Goal: Book appointment/travel/reservation

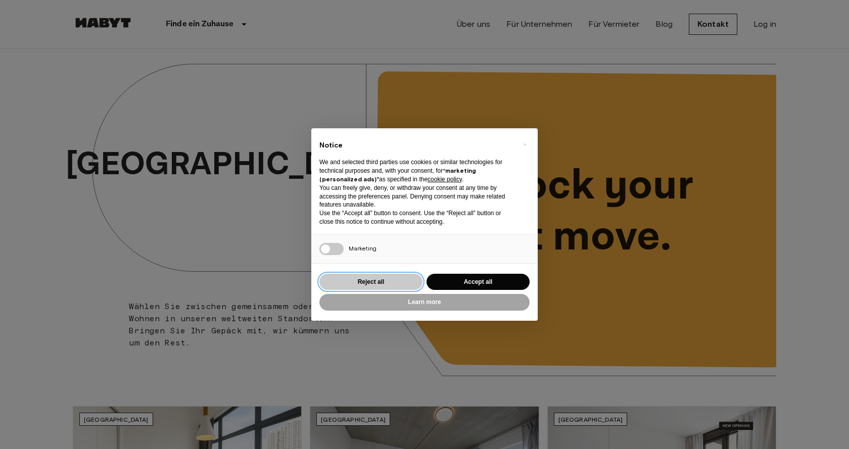
click at [371, 282] on button "Reject all" at bounding box center [371, 282] width 103 height 17
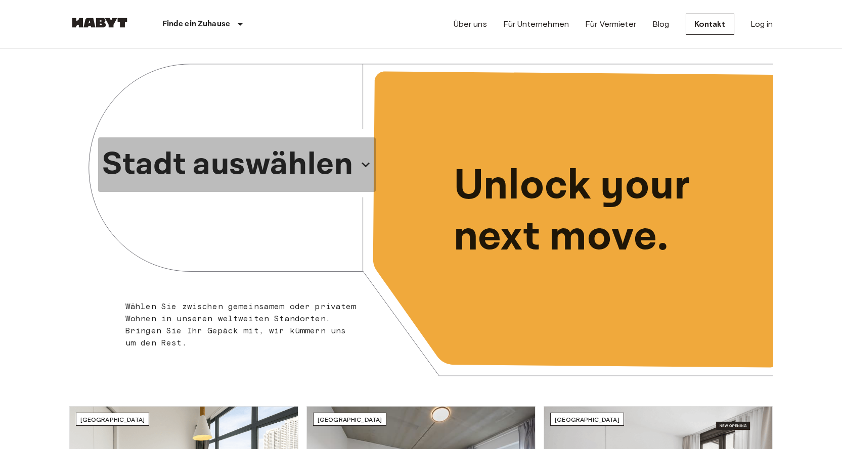
click at [297, 167] on p "Stadt auswählen" at bounding box center [227, 165] width 251 height 49
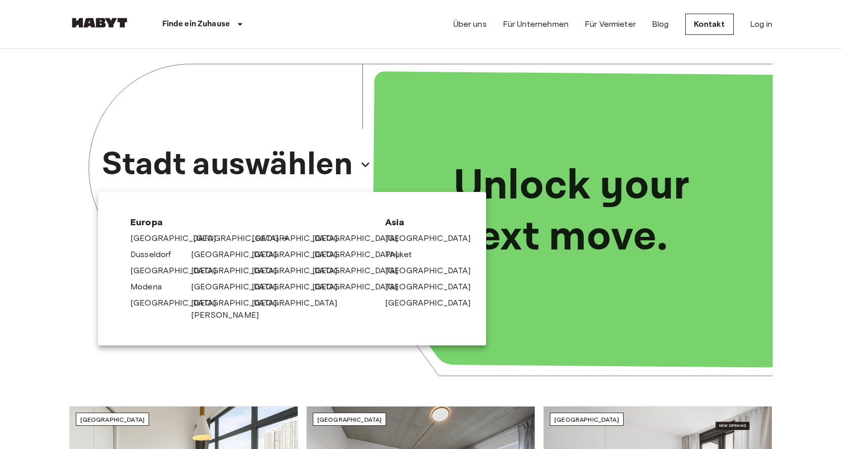
click at [199, 237] on link "[GEOGRAPHIC_DATA]" at bounding box center [241, 239] width 96 height 12
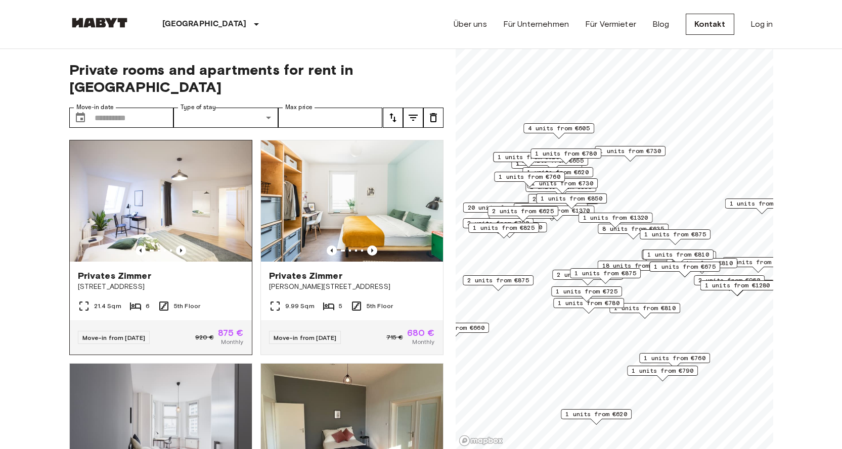
click at [115, 270] on span "Privates Zimmer" at bounding box center [114, 276] width 73 height 12
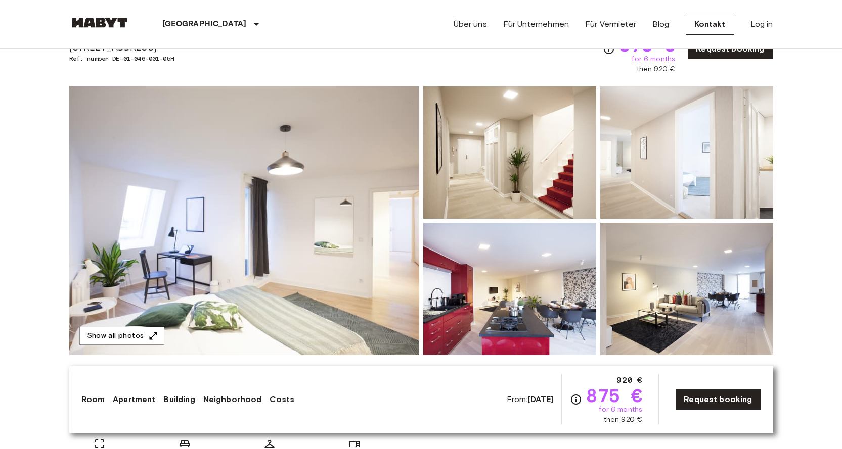
scroll to position [101, 0]
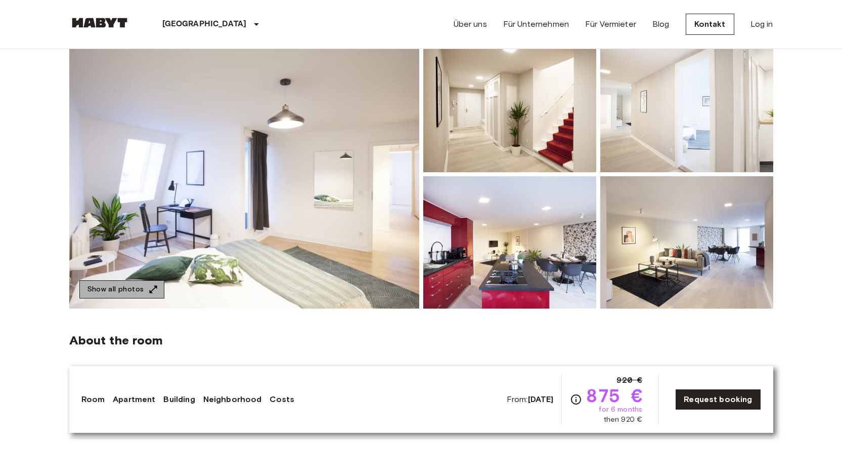
click at [150, 287] on icon "button" at bounding box center [153, 290] width 10 height 10
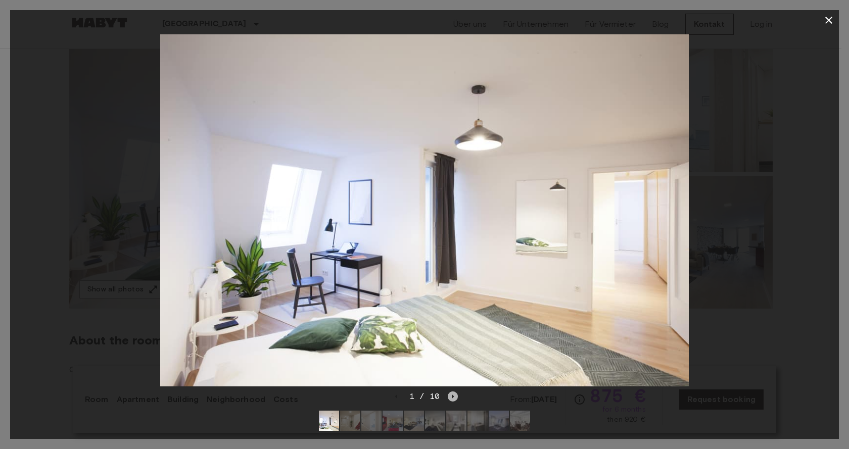
click at [449, 392] on icon "Next image" at bounding box center [453, 397] width 10 height 10
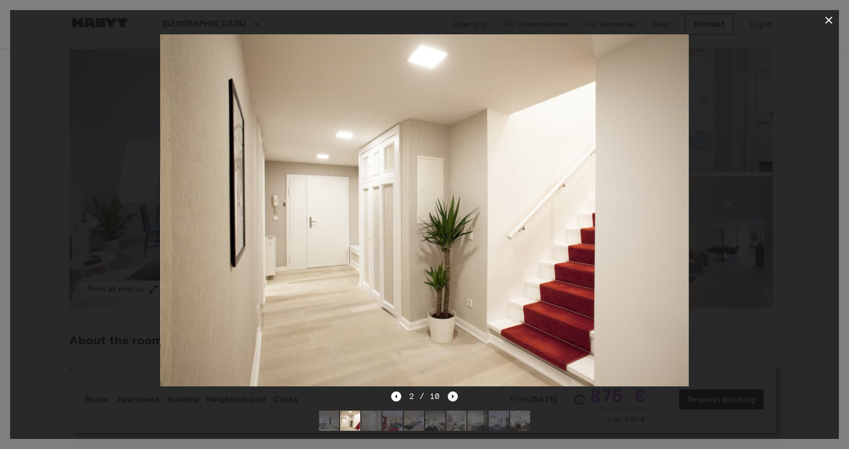
click at [449, 392] on icon "Next image" at bounding box center [453, 397] width 10 height 10
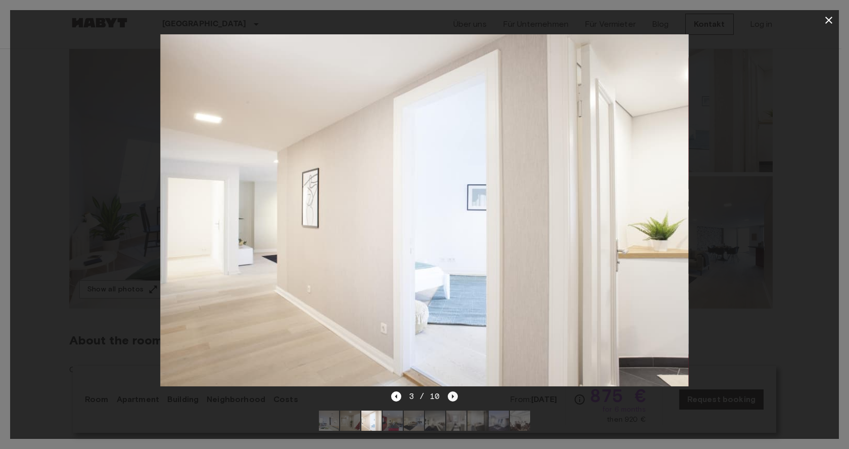
click at [449, 392] on icon "Next image" at bounding box center [453, 397] width 10 height 10
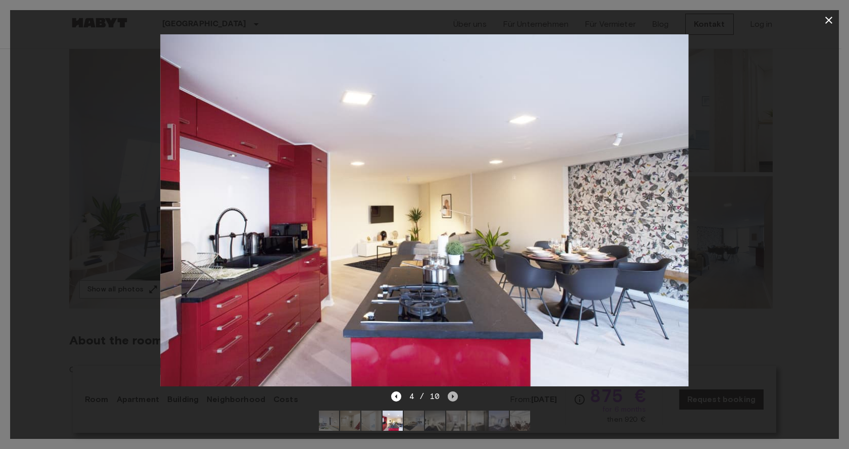
click at [449, 392] on icon "Next image" at bounding box center [453, 397] width 10 height 10
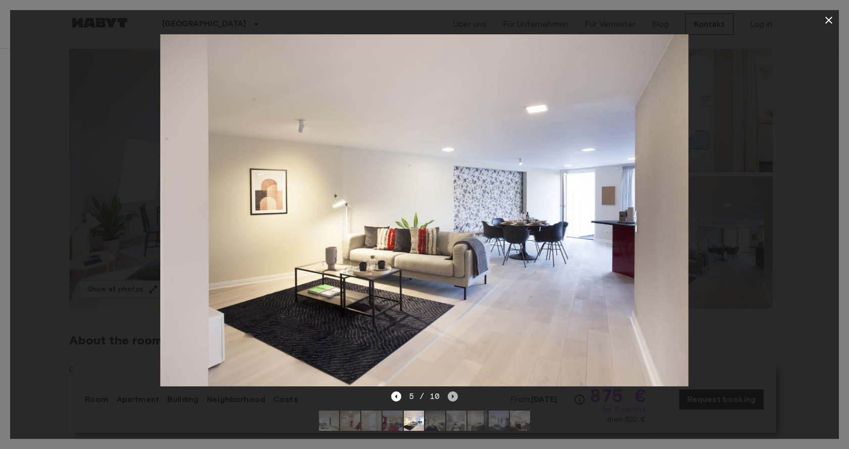
click at [449, 392] on icon "Next image" at bounding box center [453, 397] width 10 height 10
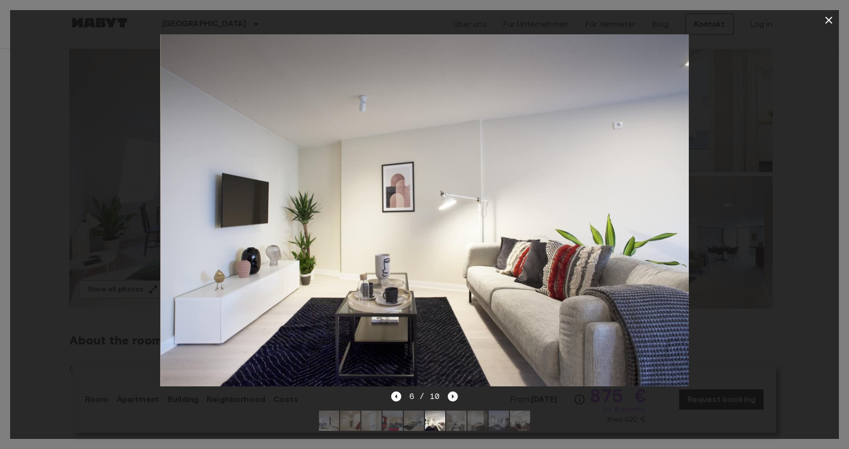
click at [449, 392] on icon "Next image" at bounding box center [453, 397] width 10 height 10
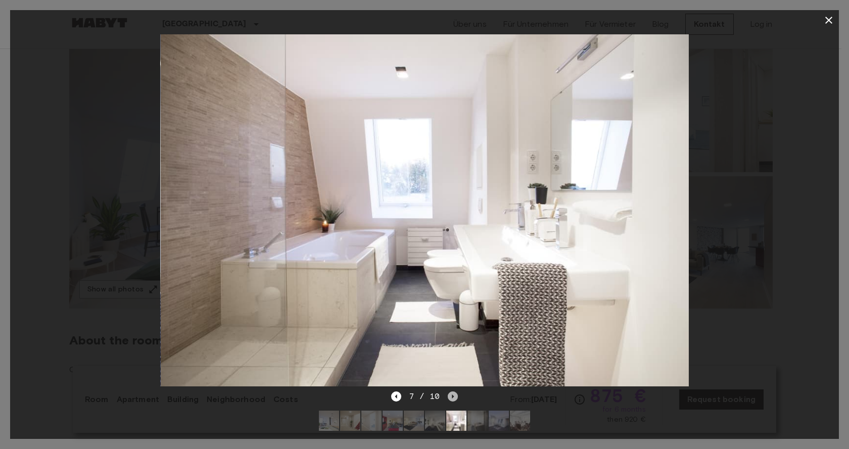
click at [449, 392] on icon "Next image" at bounding box center [453, 397] width 10 height 10
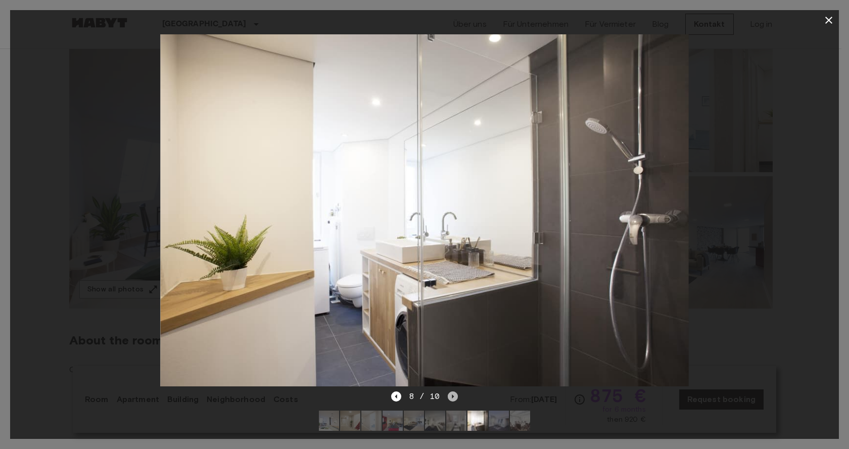
click at [449, 392] on icon "Next image" at bounding box center [453, 397] width 10 height 10
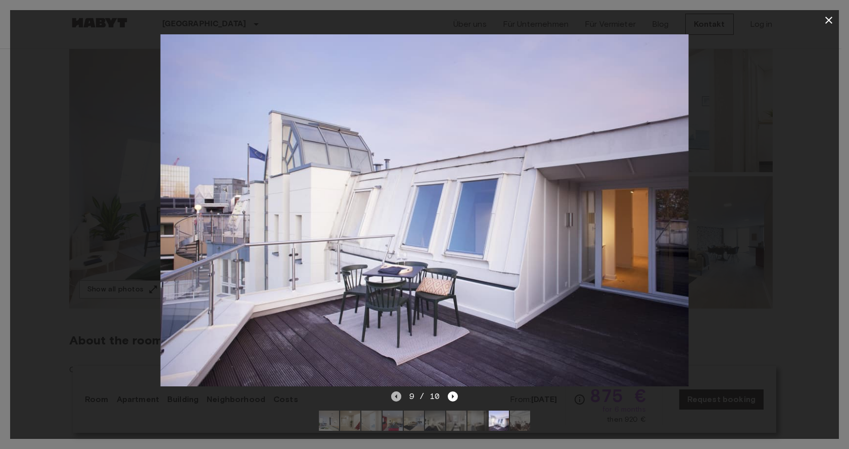
click at [395, 392] on icon "Previous image" at bounding box center [396, 397] width 10 height 10
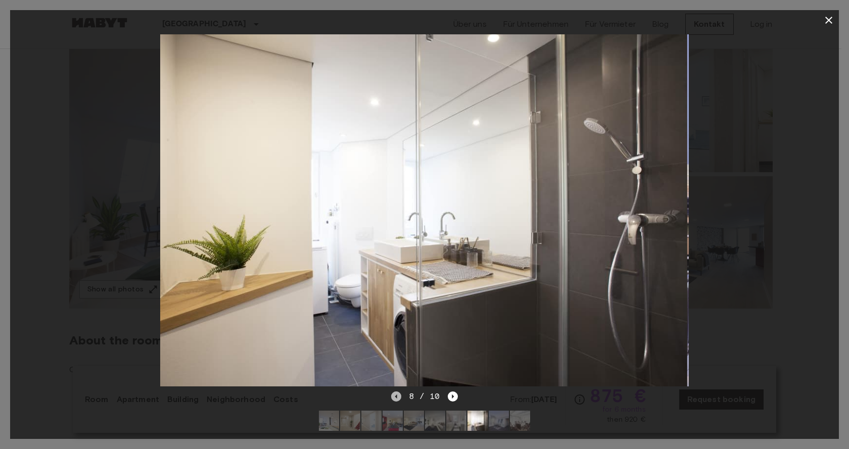
click at [395, 392] on icon "Previous image" at bounding box center [396, 397] width 10 height 10
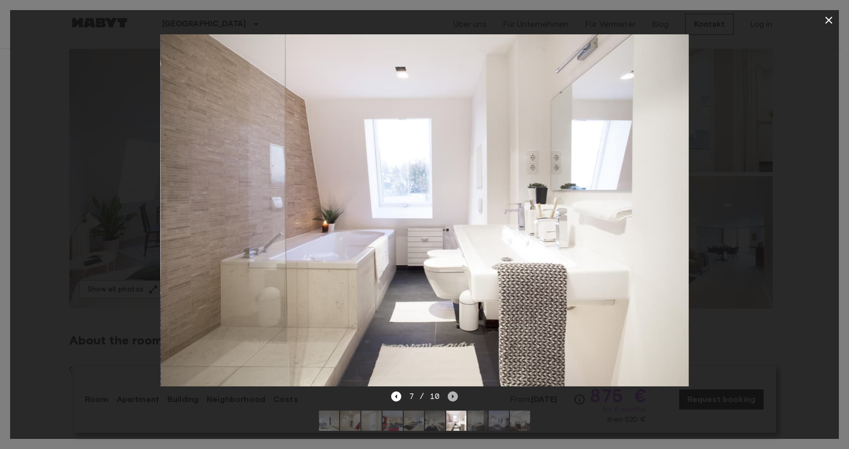
click at [450, 392] on icon "Next image" at bounding box center [453, 397] width 10 height 10
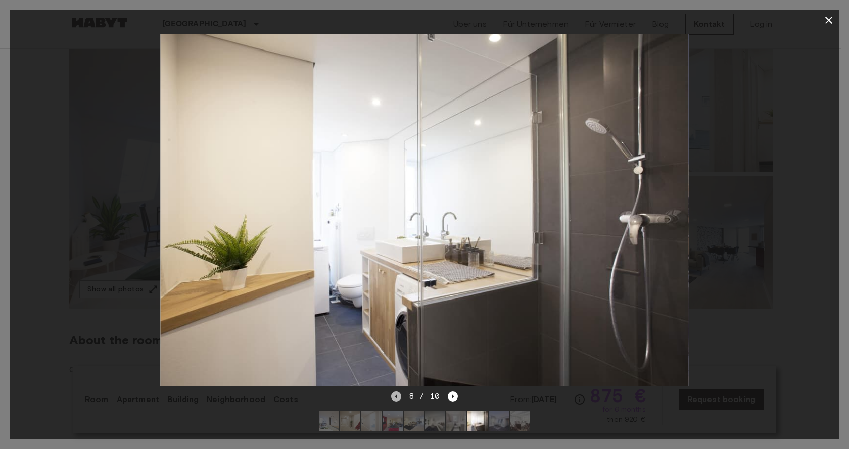
click at [396, 392] on icon "Previous image" at bounding box center [396, 397] width 10 height 10
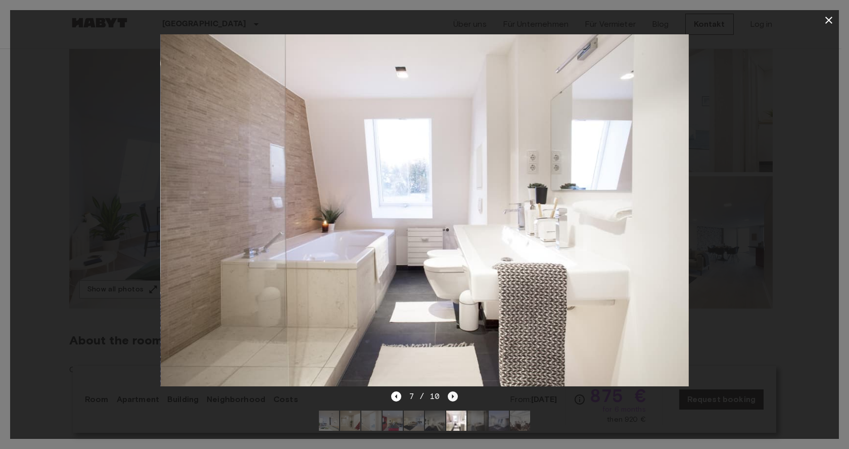
click at [450, 392] on icon "Next image" at bounding box center [453, 397] width 10 height 10
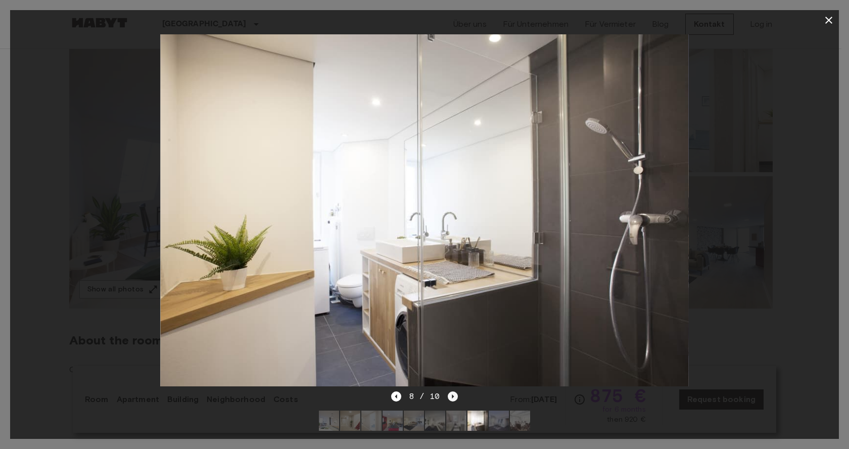
click at [448, 392] on icon "Next image" at bounding box center [453, 397] width 10 height 10
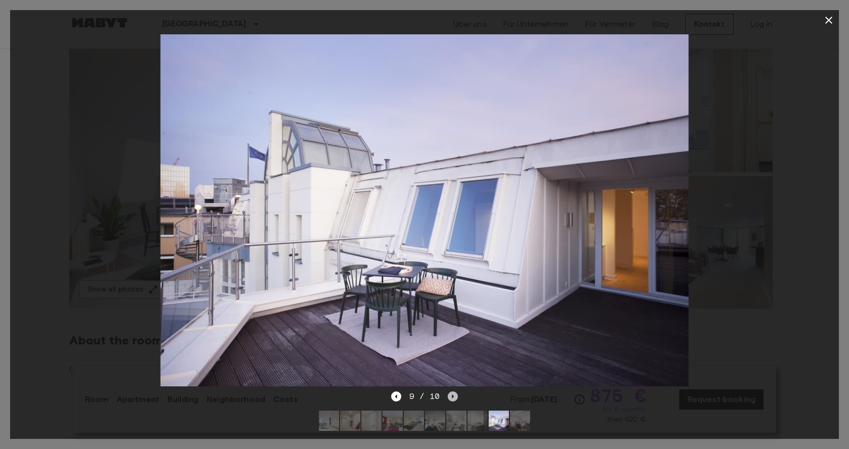
click at [450, 392] on icon "Next image" at bounding box center [453, 397] width 10 height 10
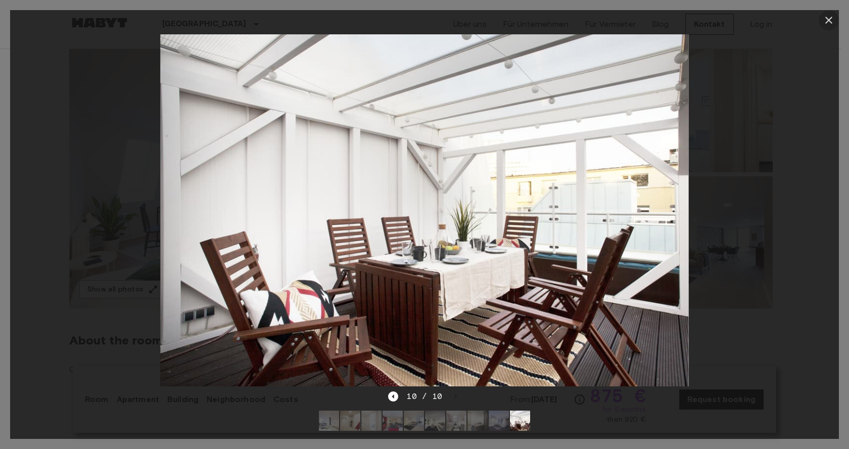
click at [831, 19] on icon "button" at bounding box center [829, 20] width 7 height 7
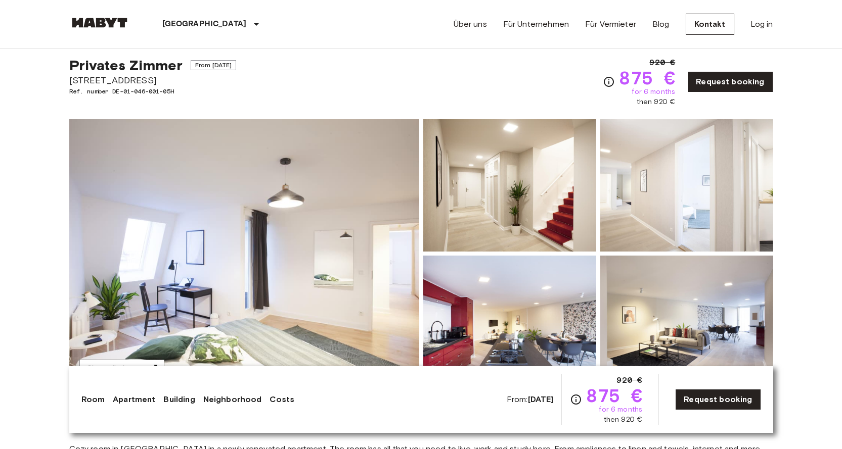
scroll to position [0, 0]
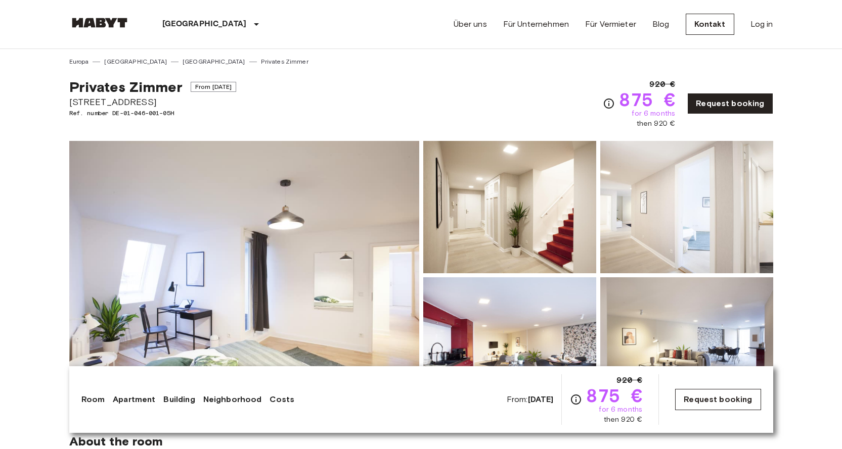
click at [744, 397] on link "Request booking" at bounding box center [717, 399] width 85 height 21
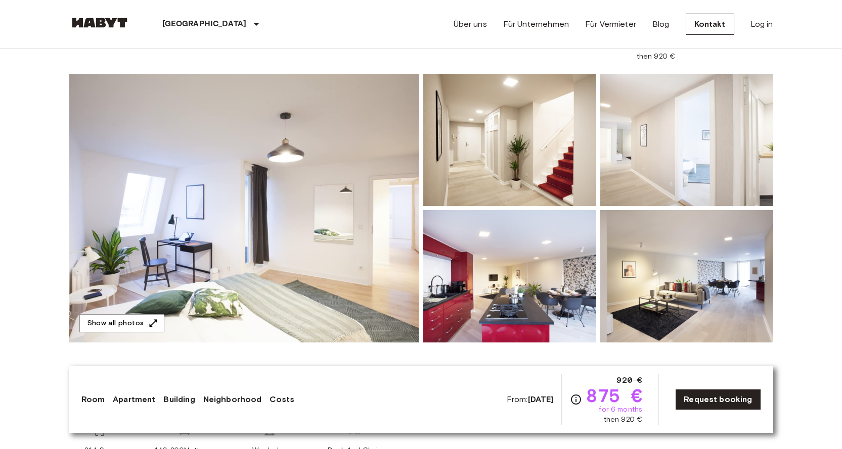
scroll to position [51, 0]
